Goal: Ask a question: Seek information or help from site administrators or community

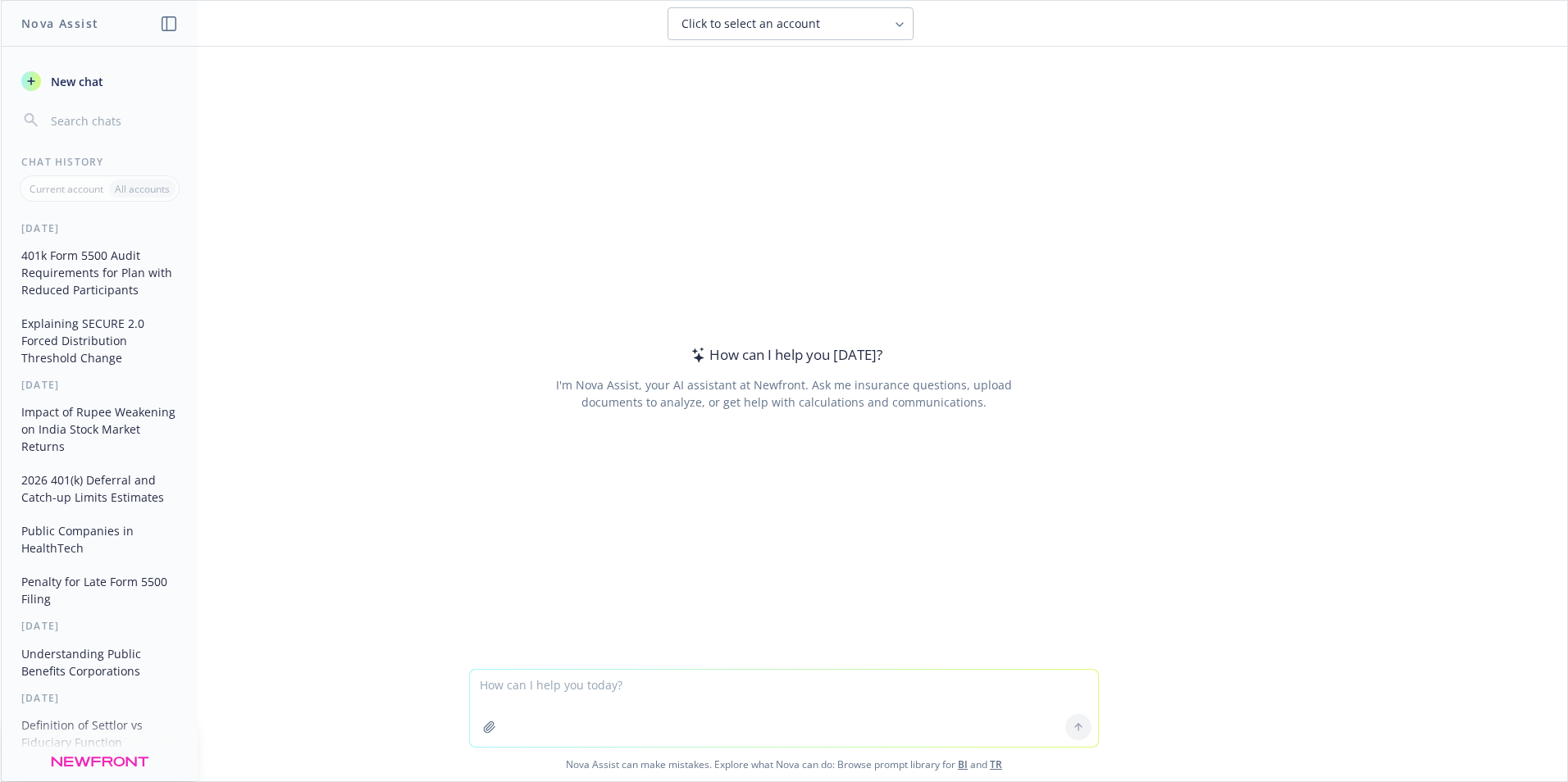
click at [82, 79] on span "New chat" at bounding box center [76, 81] width 56 height 17
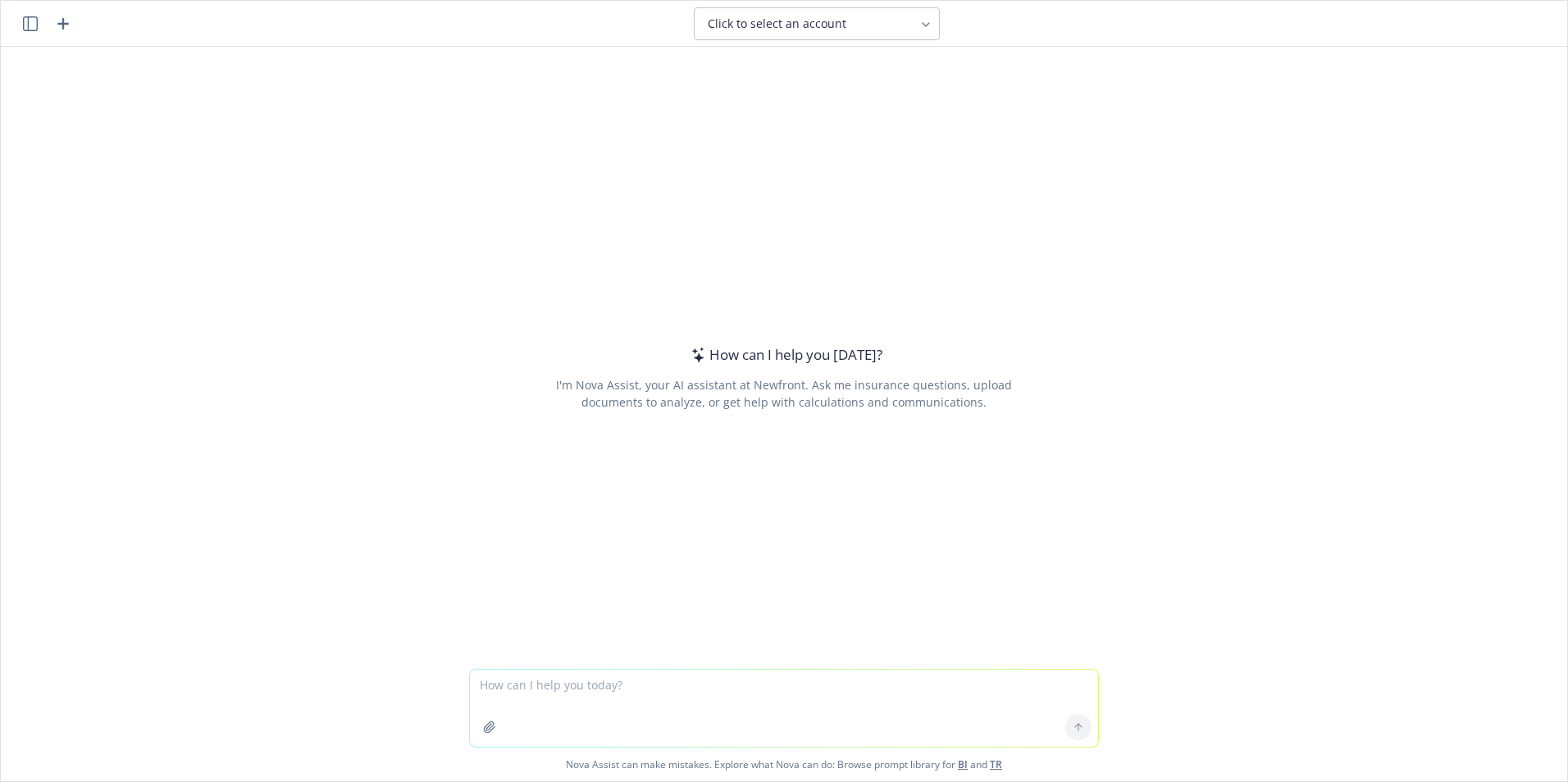
click at [532, 685] on textarea at bounding box center [784, 708] width 628 height 78
type textarea "Is Newfront considered an insurance agency?"
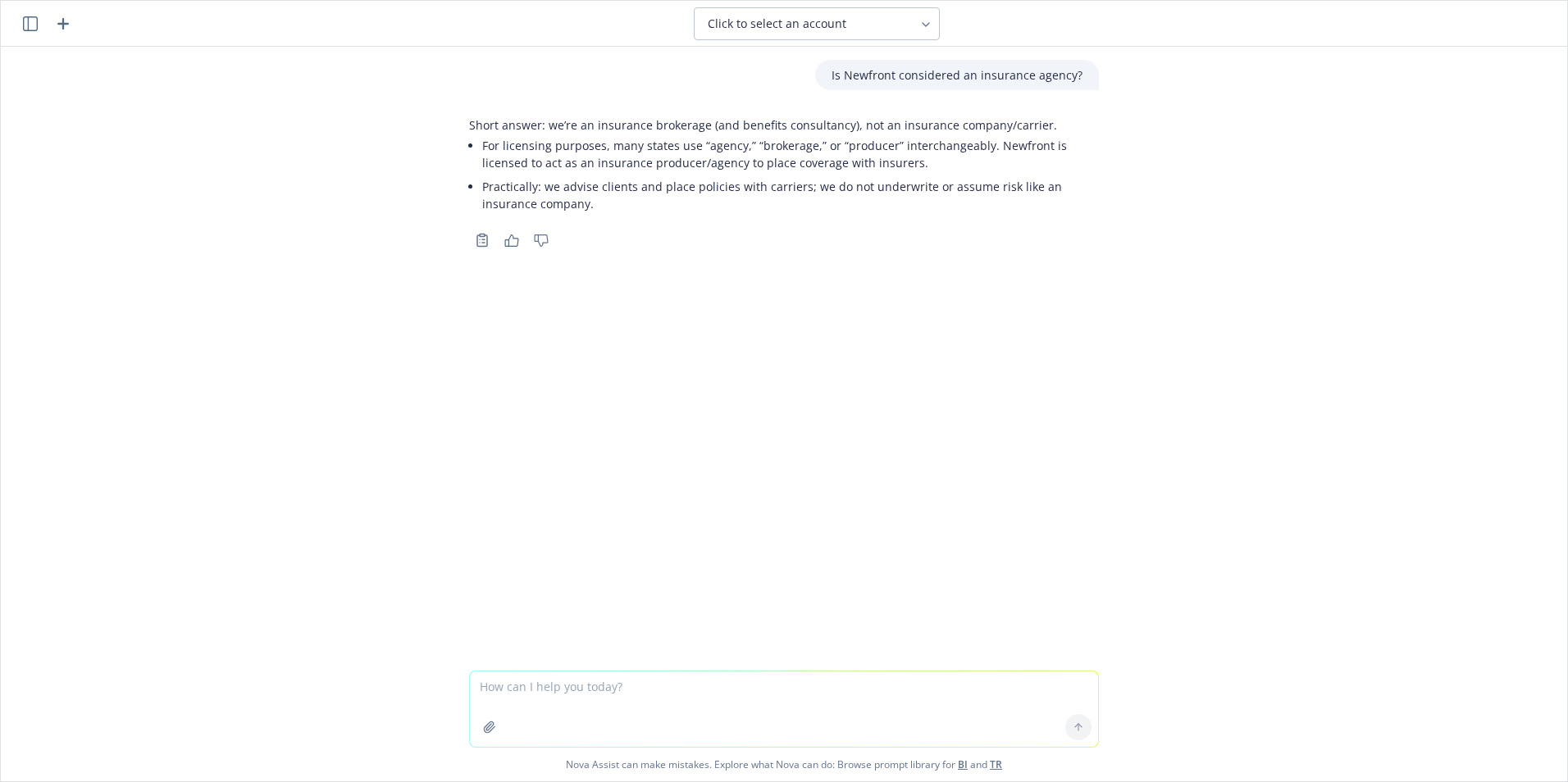
click at [568, 691] on textarea at bounding box center [784, 709] width 628 height 76
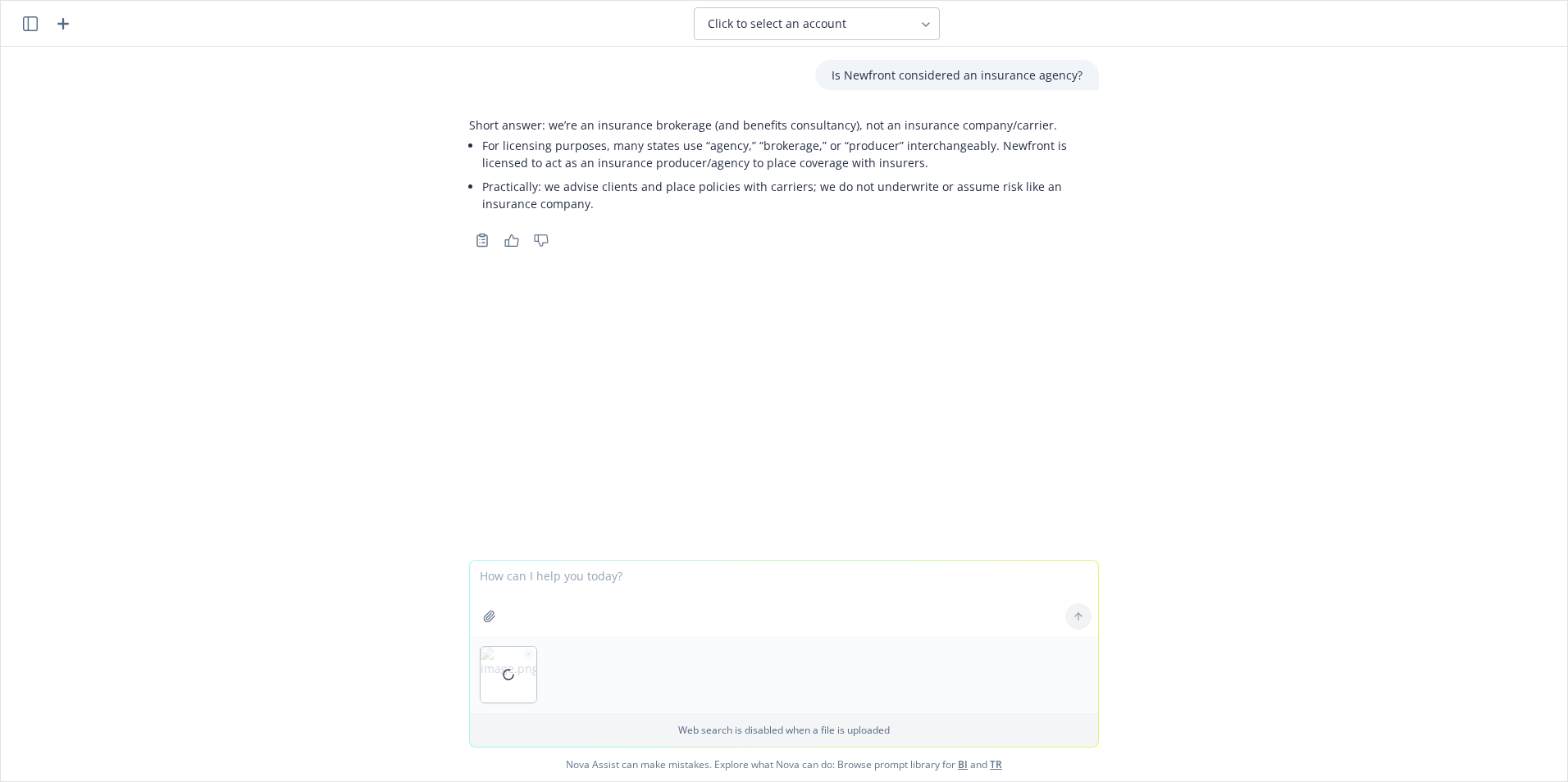
click at [493, 578] on textarea at bounding box center [784, 599] width 628 height 76
type textarea "Here is the form I'm filling out, so I think I should check Insurance Agency. D…"
click at [1069, 608] on button at bounding box center [1078, 616] width 26 height 26
